Goal: Communication & Community: Answer question/provide support

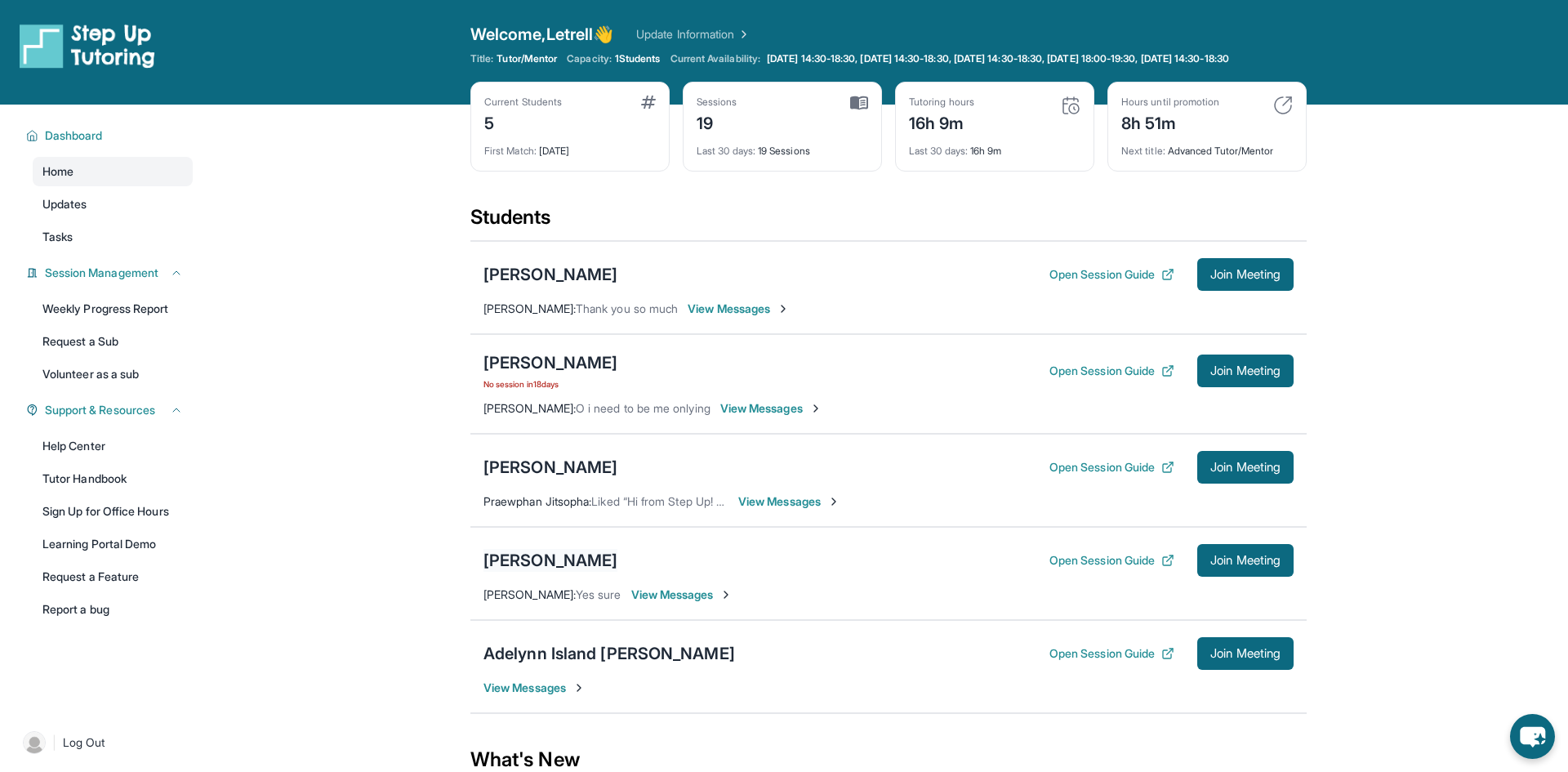
click at [537, 572] on div "[PERSON_NAME]" at bounding box center [550, 560] width 134 height 23
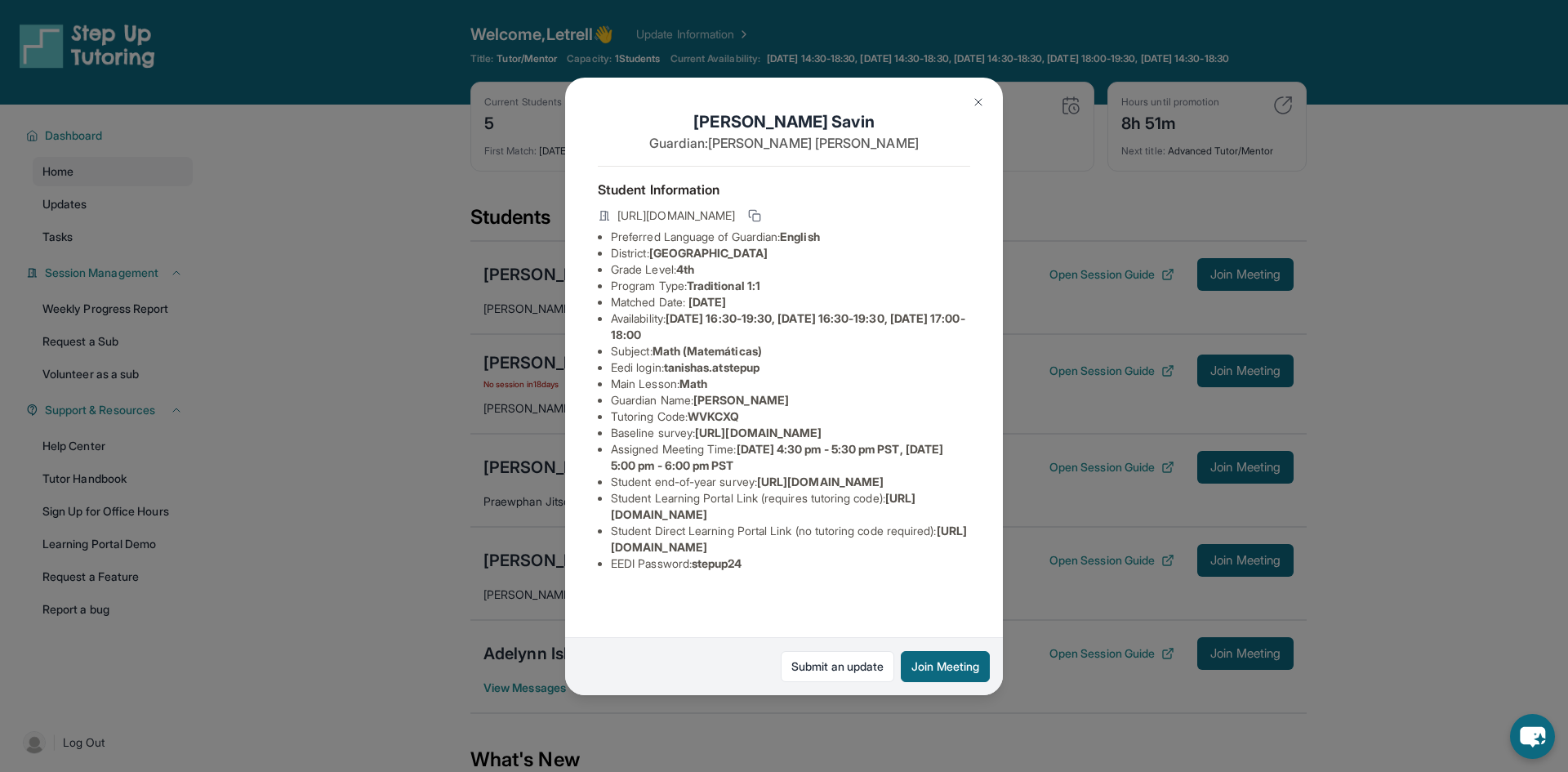
drag, startPoint x: 655, startPoint y: 244, endPoint x: 832, endPoint y: 257, distance: 177.5
click at [832, 257] on li "District: Berryessa Union School District" at bounding box center [791, 253] width 360 height 16
copy span "Berryessa Union School Distric"
click at [662, 368] on li "Eedi login : tanishas.atstepup" at bounding box center [791, 367] width 360 height 16
drag, startPoint x: 670, startPoint y: 364, endPoint x: 771, endPoint y: 364, distance: 101.0
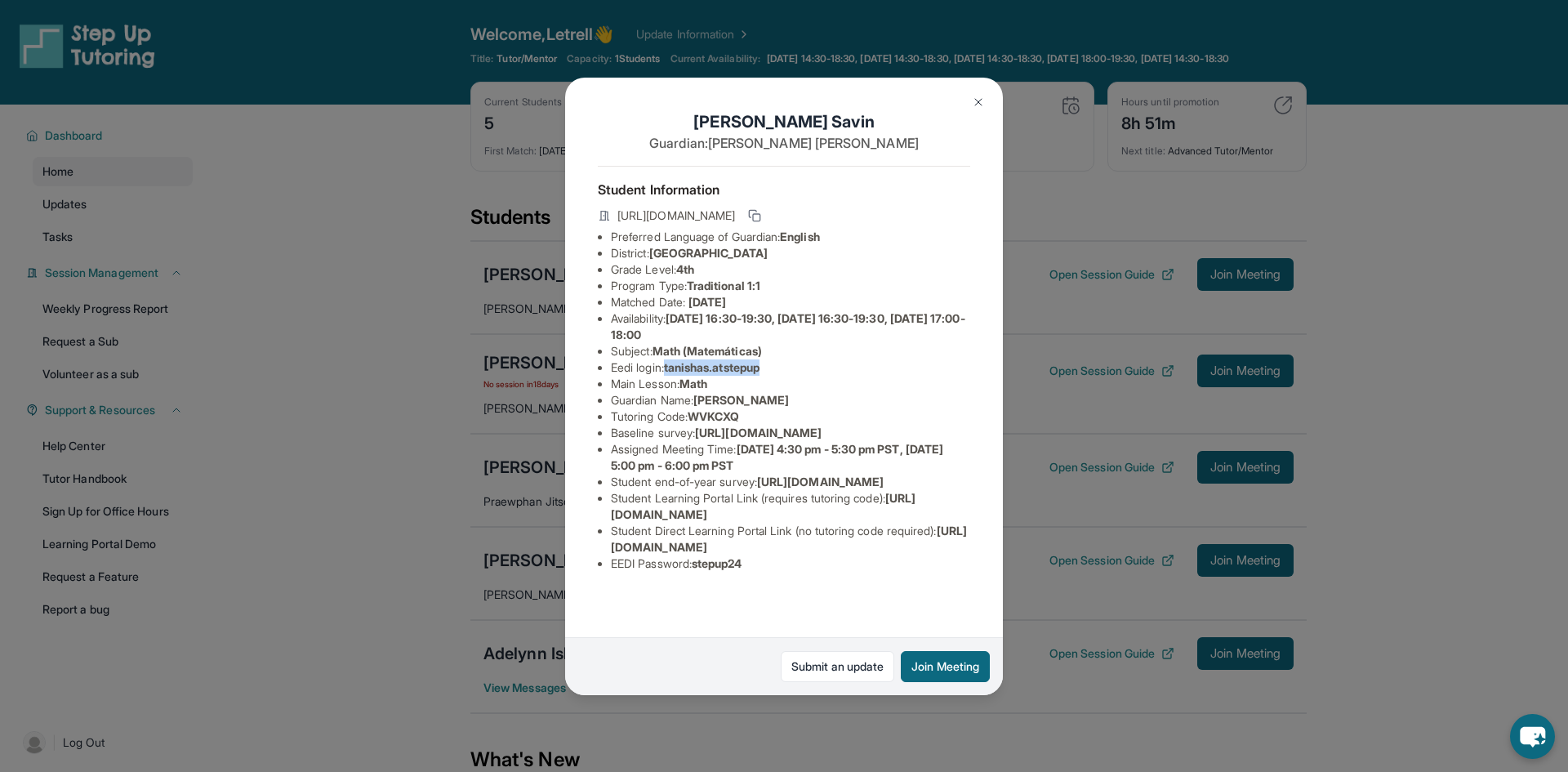
click at [760, 364] on span "tanishas.atstepup" at bounding box center [711, 367] width 96 height 14
copy span "tanishas.atstepup"
click at [1027, 534] on div "Tanisha Savin Guardian: Anusree Krishnanunni Student Information https://studen…" at bounding box center [784, 386] width 1568 height 772
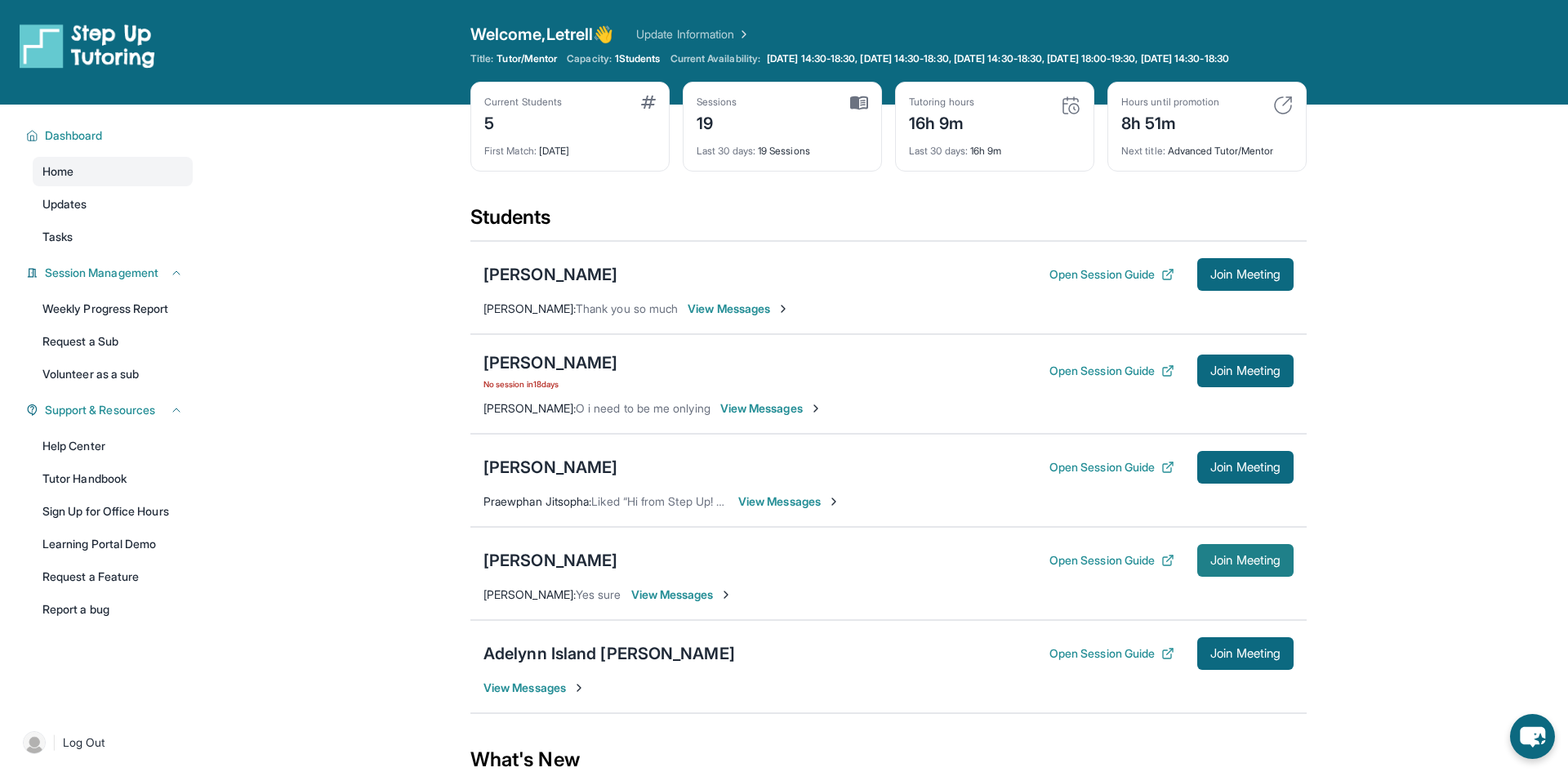
click at [1252, 577] on button "Join Meeting" at bounding box center [1246, 560] width 97 height 33
click at [557, 572] on div "[PERSON_NAME]" at bounding box center [550, 560] width 134 height 23
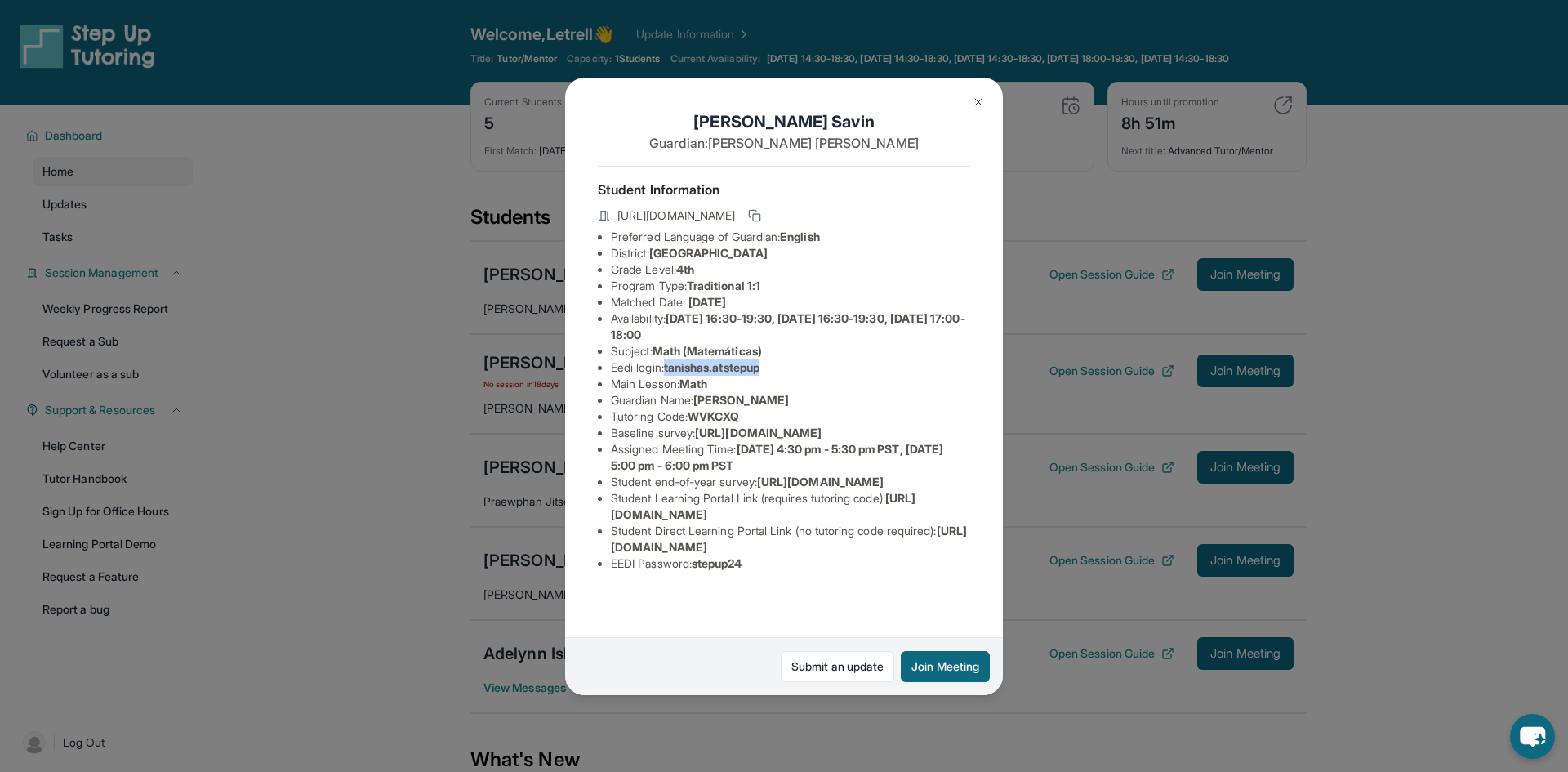
drag, startPoint x: 672, startPoint y: 366, endPoint x: 779, endPoint y: 370, distance: 107.1
click at [779, 370] on li "Eedi login : tanishas.atstepup" at bounding box center [791, 367] width 360 height 16
copy span "tanishas.atstepup"
click at [584, 572] on div "Tanisha Savin Guardian: Anusree Krishnanunni Student Information https://studen…" at bounding box center [784, 386] width 438 height 617
click at [472, 581] on div "Tanisha Savin Guardian: Anusree Krishnanunni Student Information https://studen…" at bounding box center [784, 386] width 1568 height 772
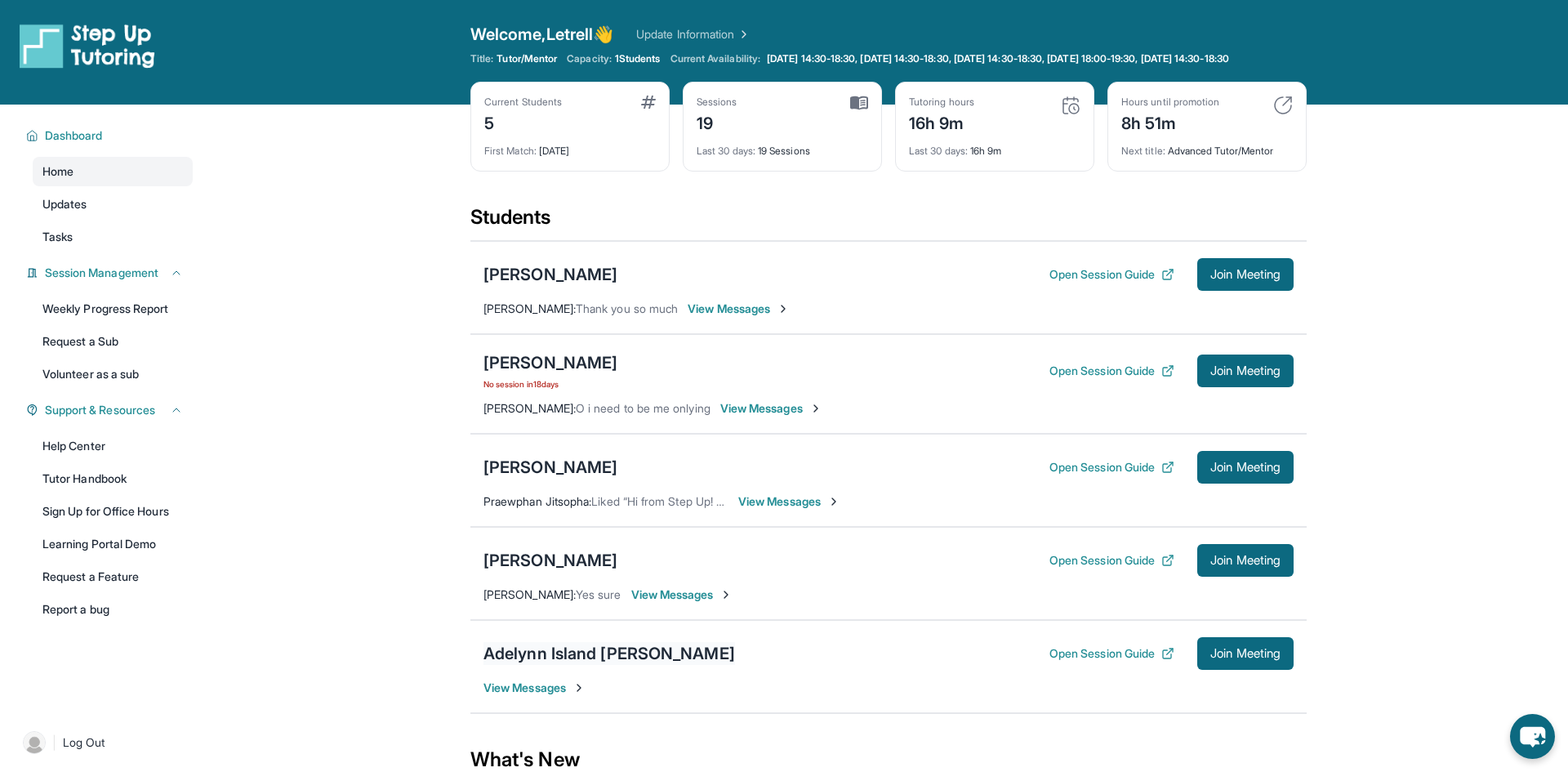
click at [585, 661] on div "Adelynn Island [PERSON_NAME]" at bounding box center [609, 653] width 251 height 23
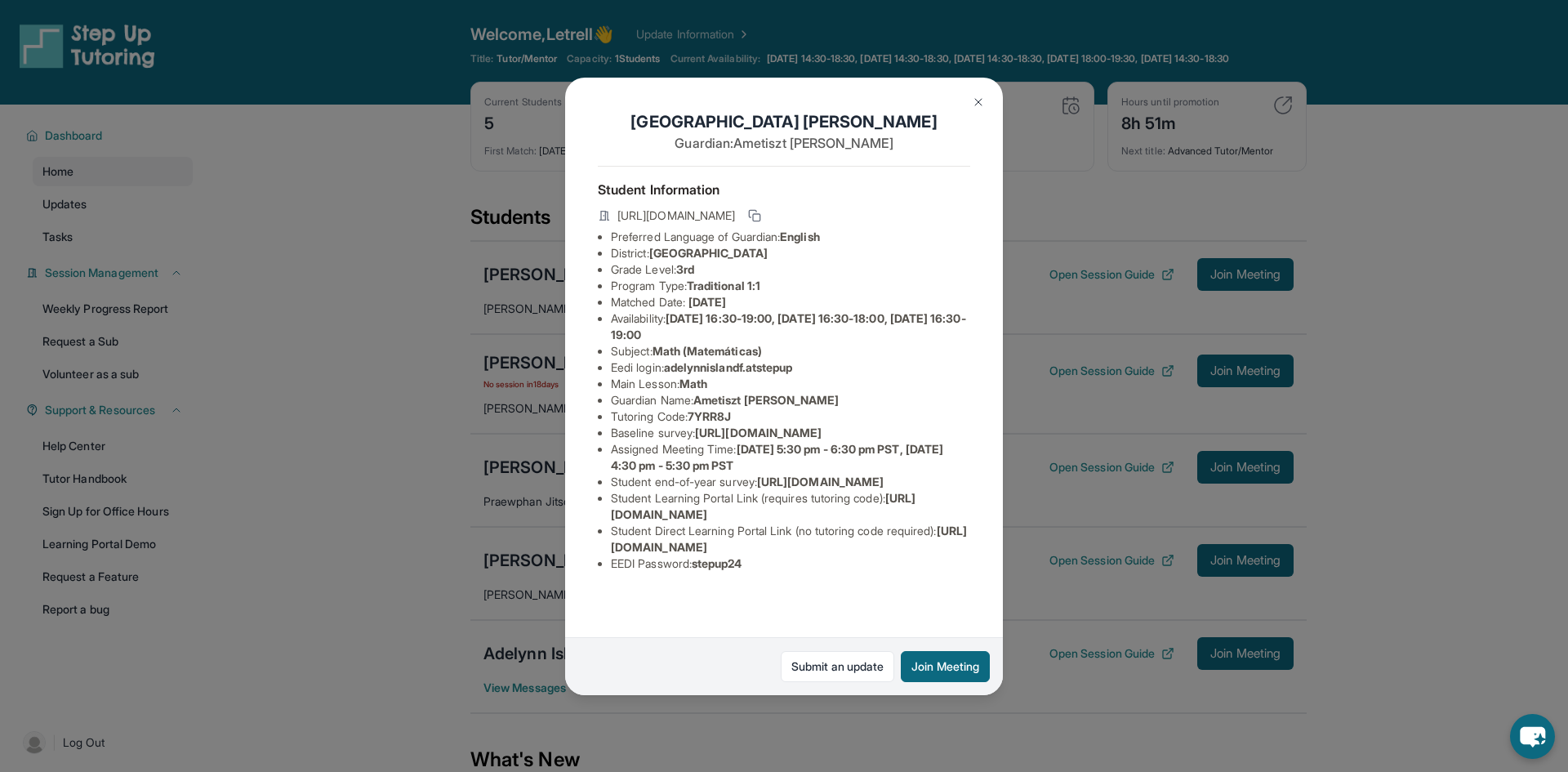
click at [503, 553] on div "Adelynn Island Fisher Guardian: Ametiszt Hajdu Student Information https://stud…" at bounding box center [784, 386] width 1568 height 772
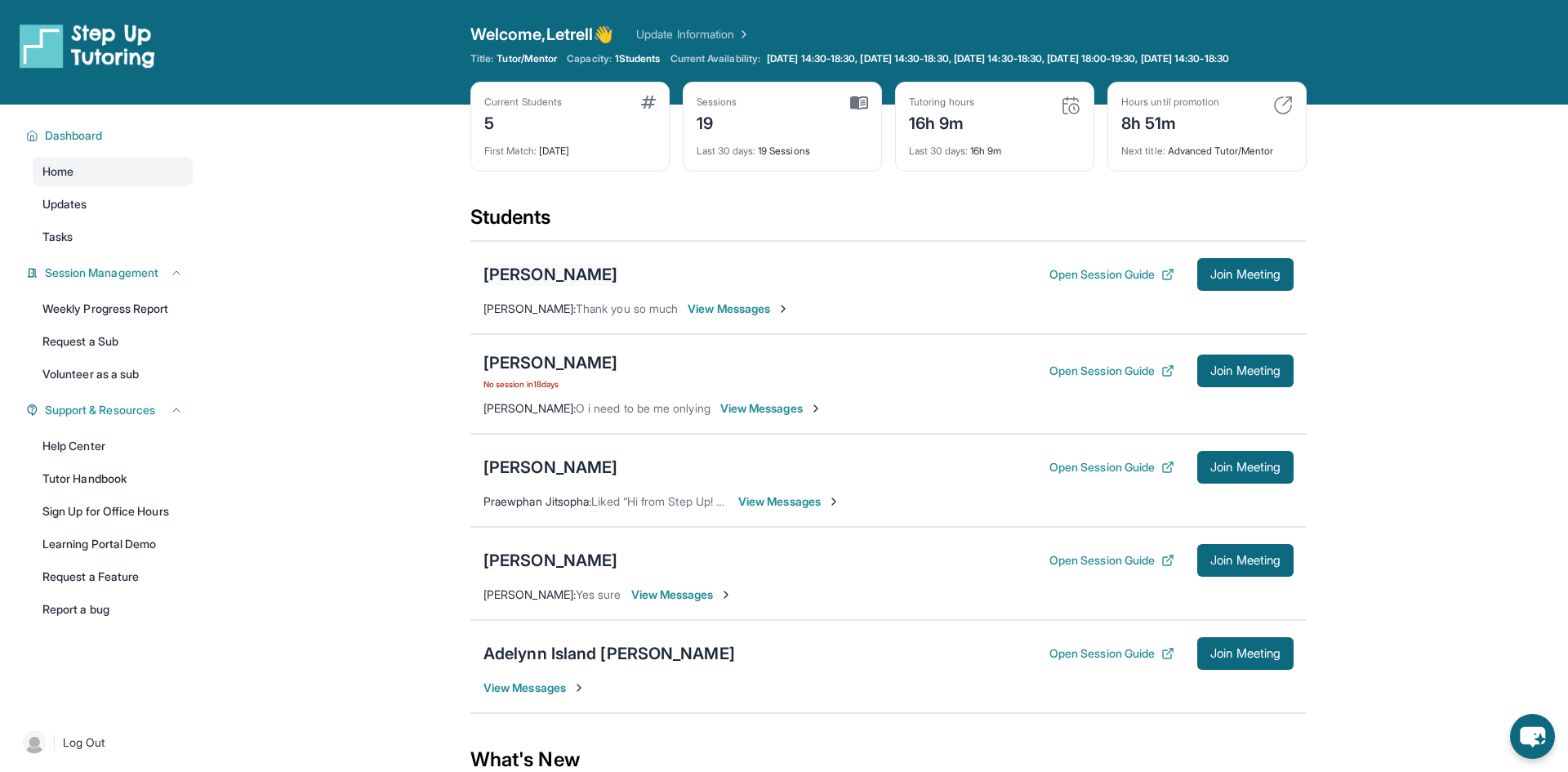
click at [589, 286] on div "[PERSON_NAME]" at bounding box center [550, 274] width 134 height 23
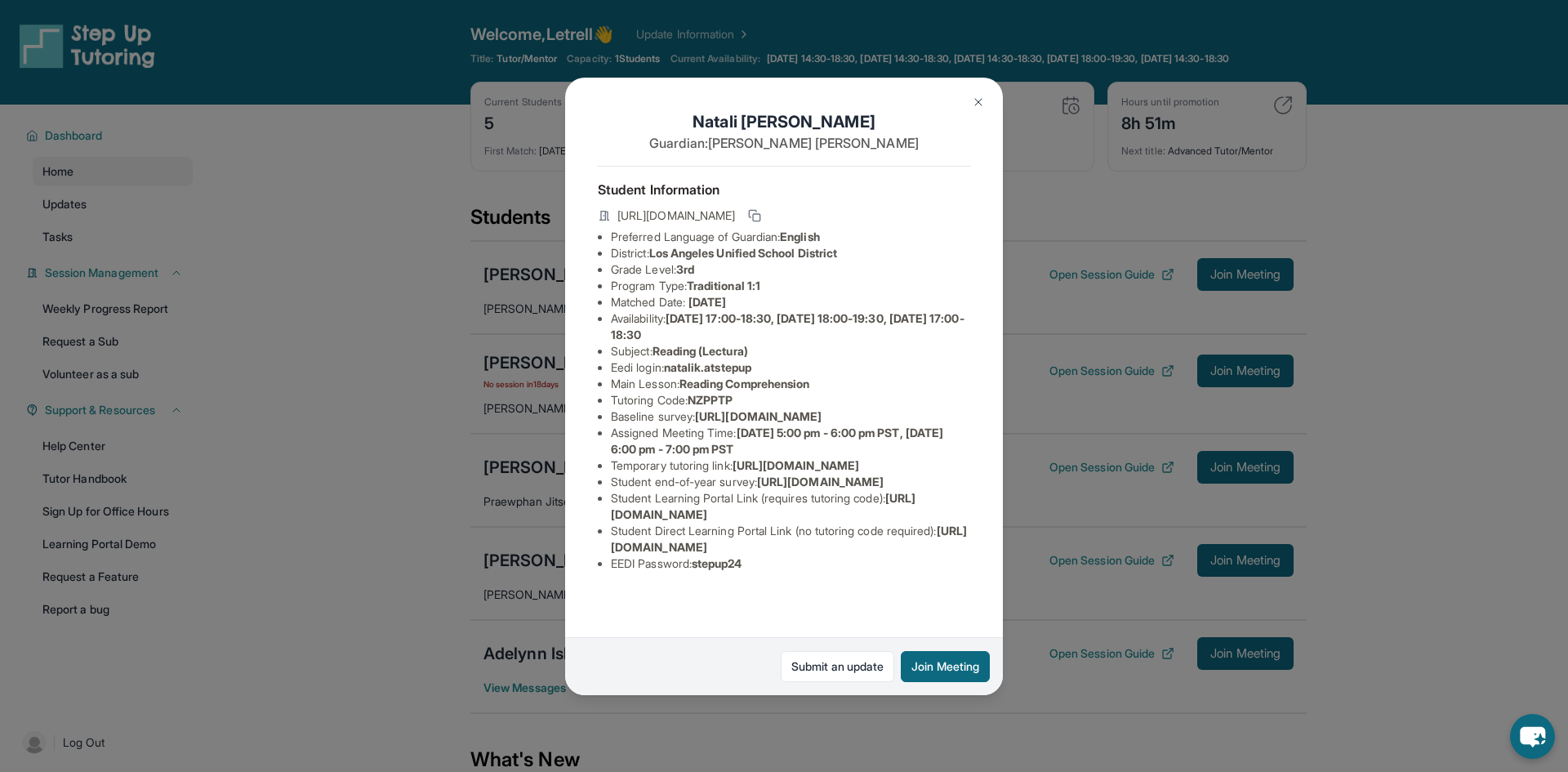
click at [511, 357] on div "Natali Khachatryan Guardian: Lida Movsesyan Student Information https://student…" at bounding box center [784, 386] width 1568 height 772
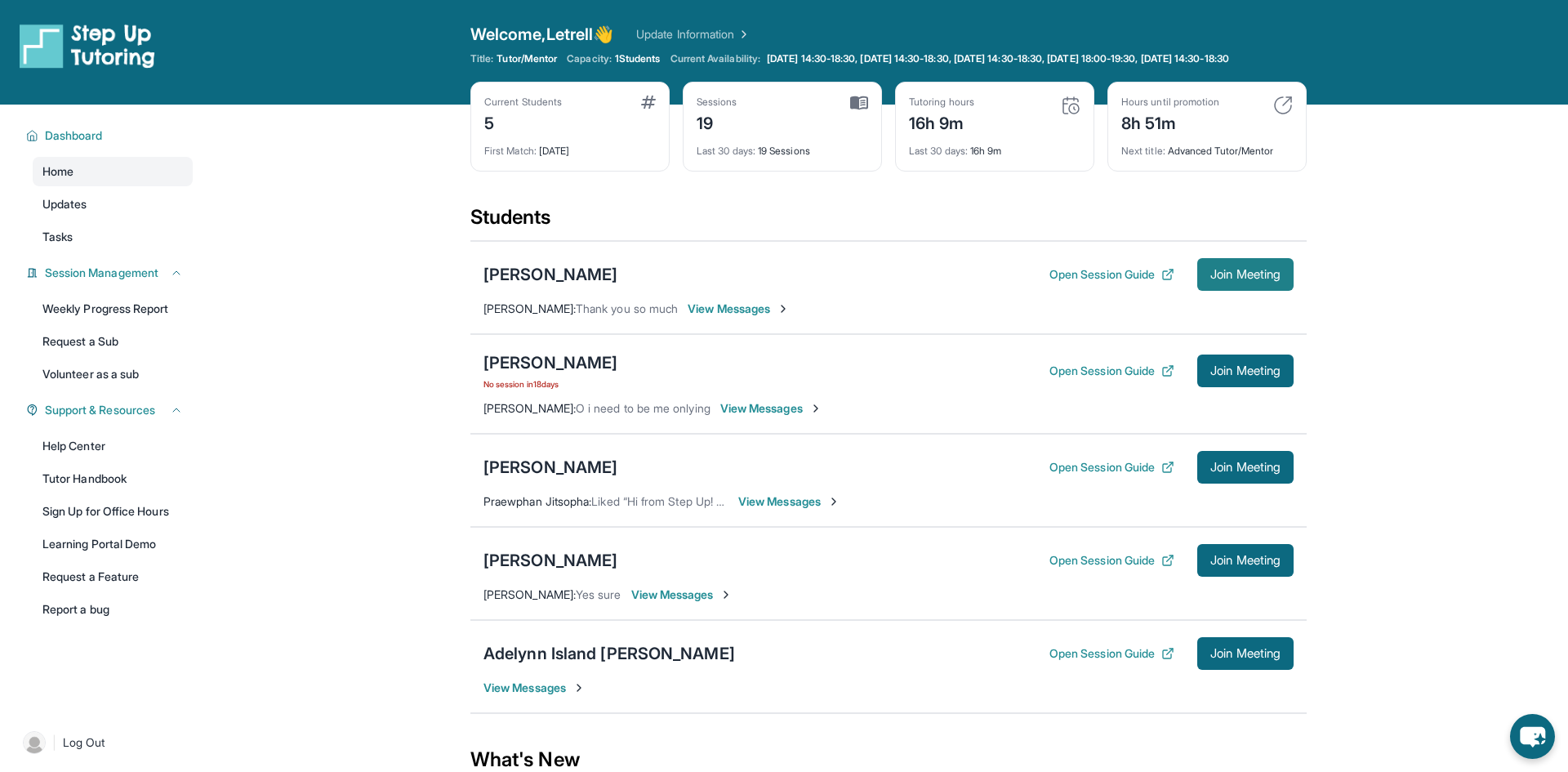
click at [1250, 291] on button "Join Meeting" at bounding box center [1246, 274] width 97 height 33
click at [520, 286] on div "[PERSON_NAME]" at bounding box center [550, 274] width 134 height 23
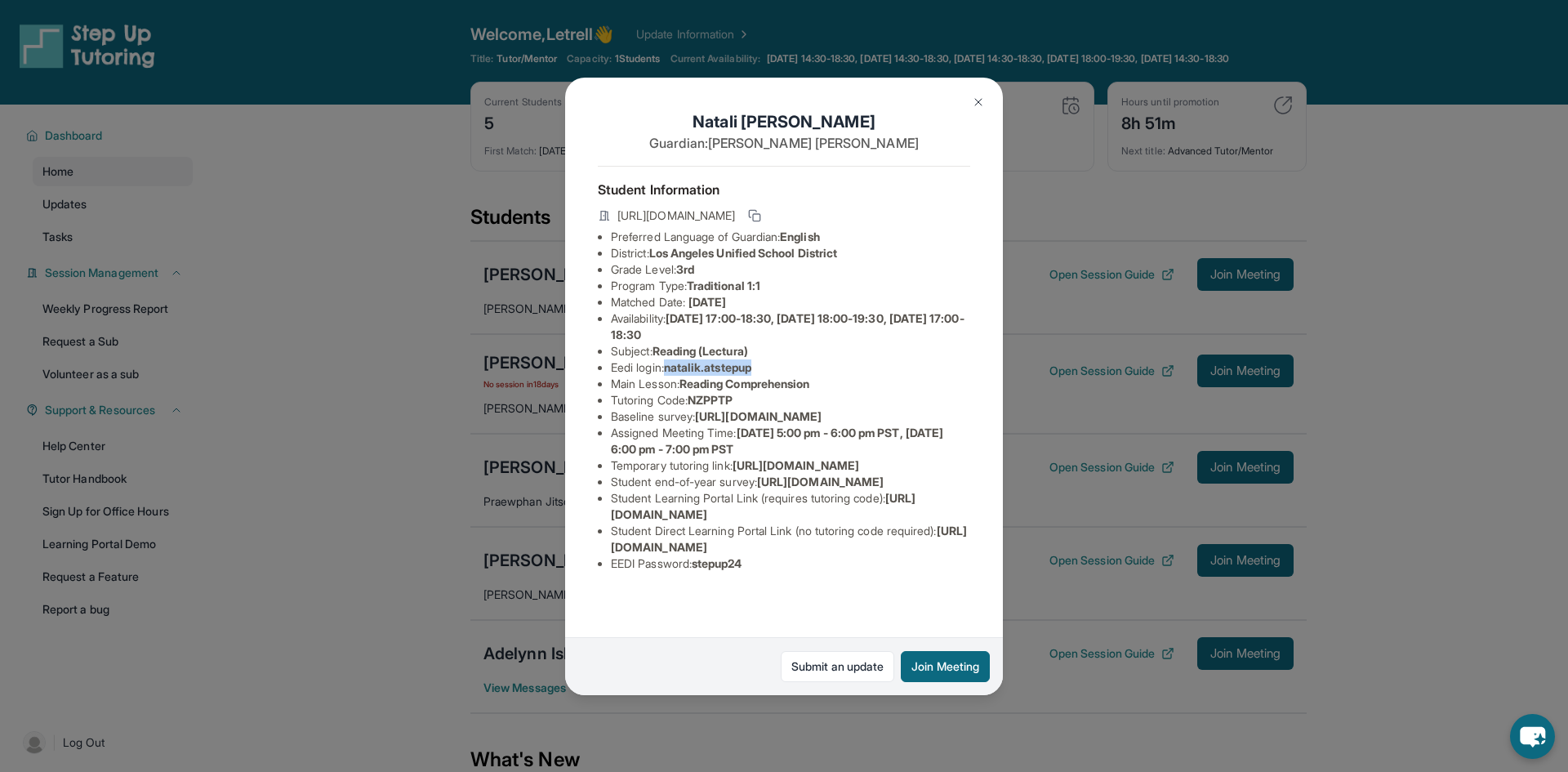
drag, startPoint x: 673, startPoint y: 367, endPoint x: 776, endPoint y: 370, distance: 103.0
click at [776, 370] on li "Eedi login : natalik.atstepup" at bounding box center [791, 367] width 360 height 16
copy span "natalik.atstepup"
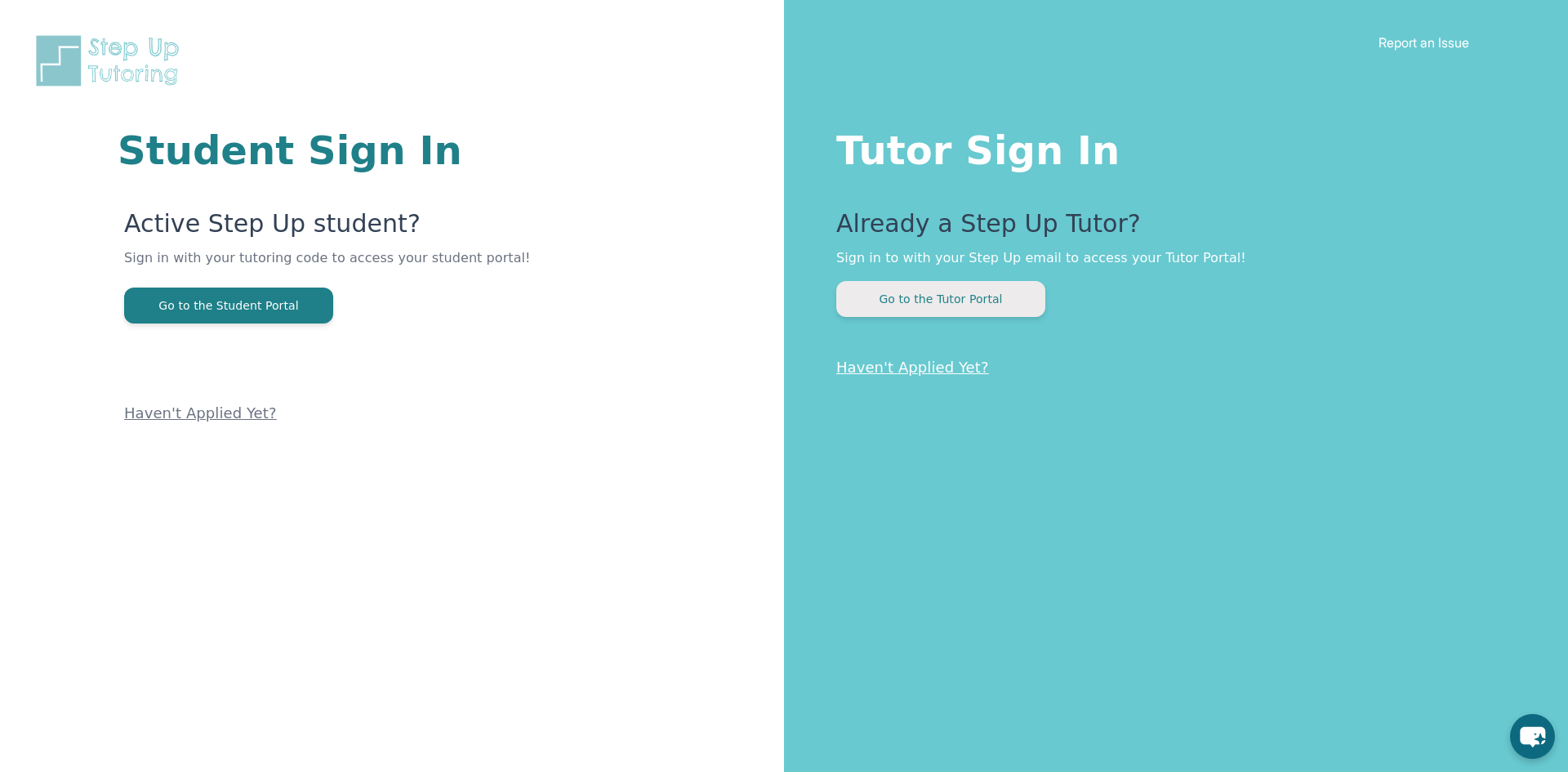
click at [1029, 294] on button "Go to the Tutor Portal" at bounding box center [941, 299] width 209 height 36
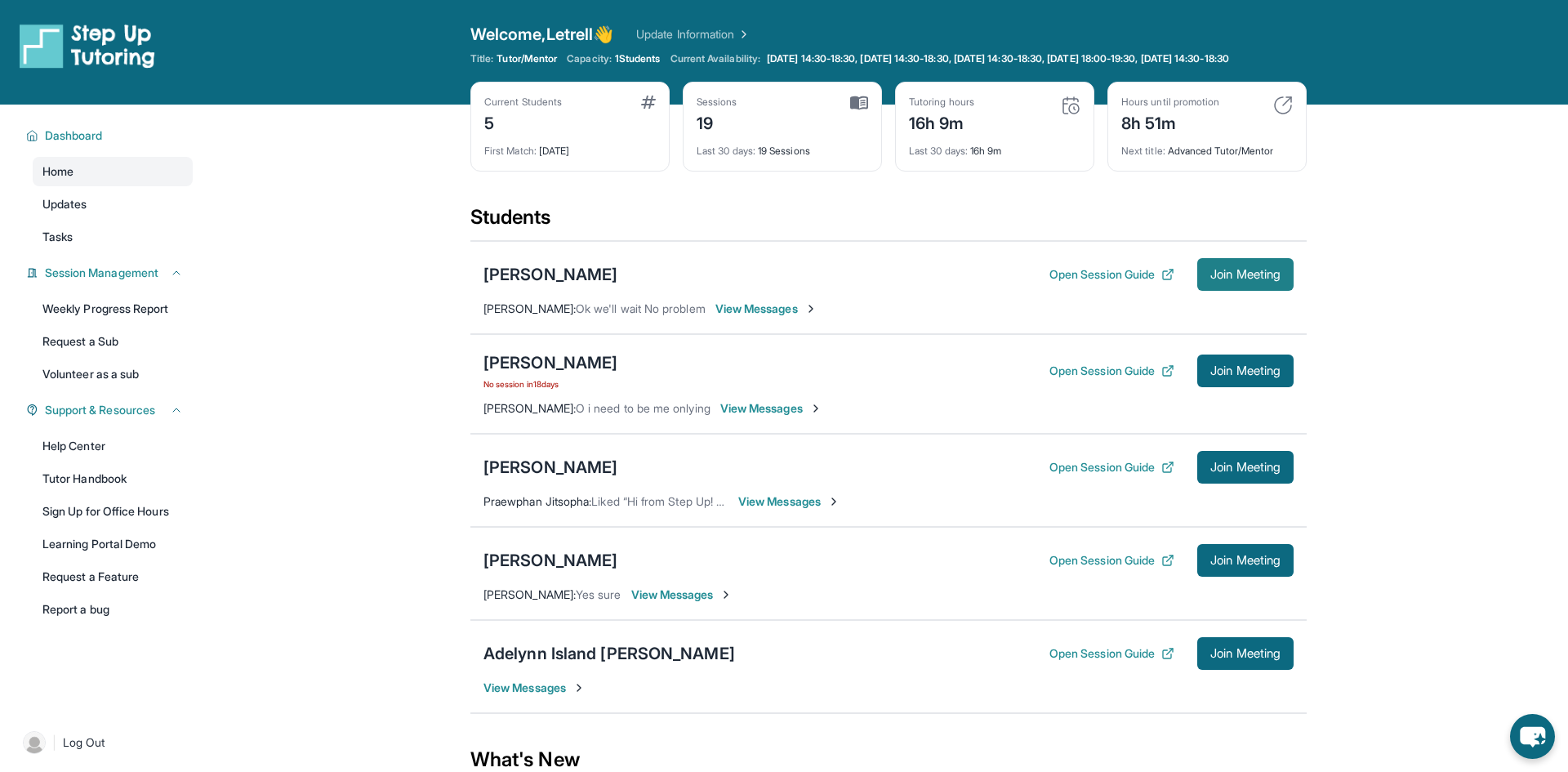
click at [1227, 278] on span "Join Meeting" at bounding box center [1245, 274] width 71 height 10
click at [540, 286] on div "[PERSON_NAME]" at bounding box center [550, 274] width 134 height 23
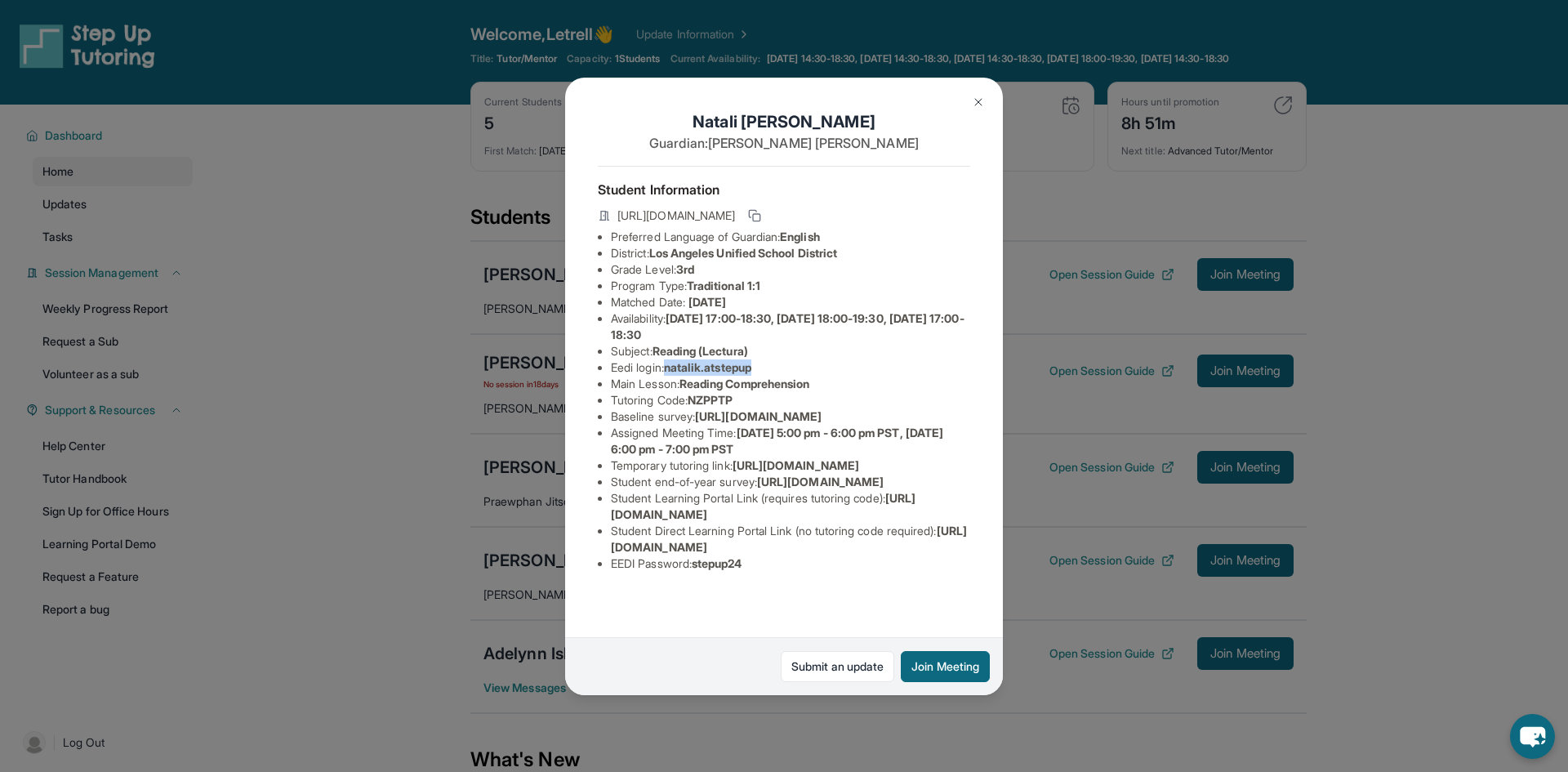
drag, startPoint x: 672, startPoint y: 367, endPoint x: 808, endPoint y: 363, distance: 136.1
click at [808, 363] on li "Eedi login : natalik.atstepup" at bounding box center [791, 367] width 360 height 16
copy span "natalik.atstepup"
